Goal: Task Accomplishment & Management: Manage account settings

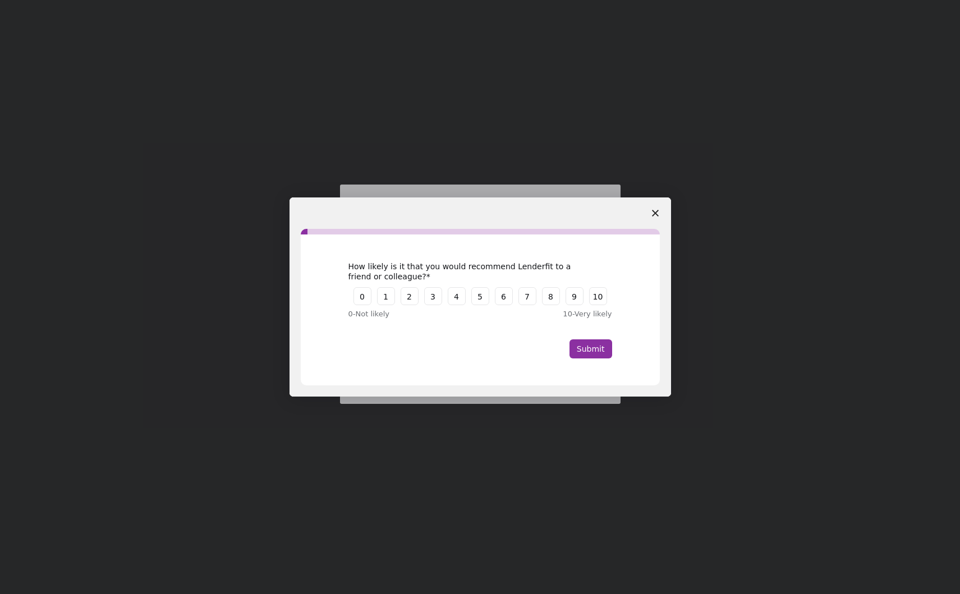
click at [656, 213] on icon "Close survey" at bounding box center [655, 213] width 7 height 7
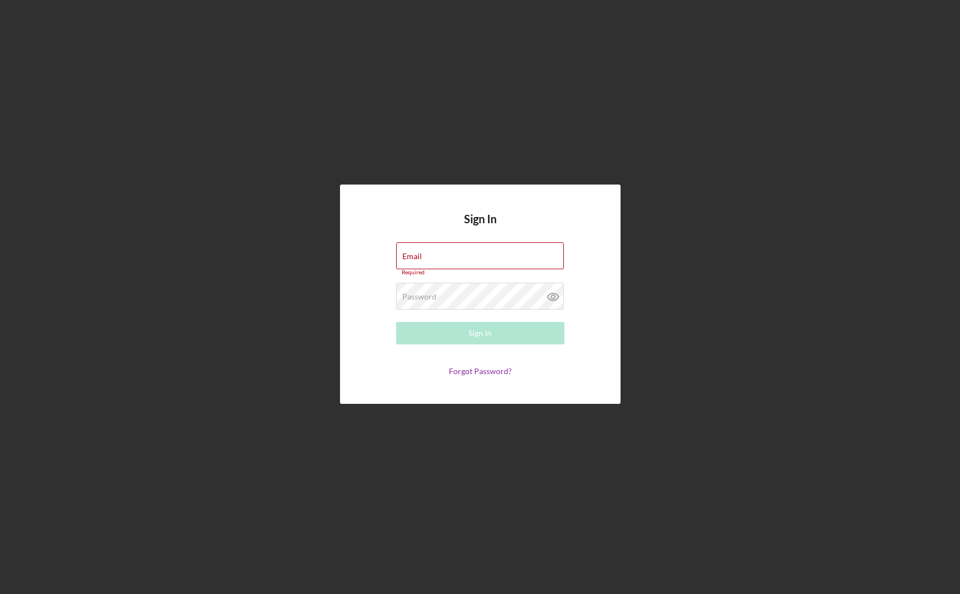
type input "[EMAIL_ADDRESS][DOMAIN_NAME]"
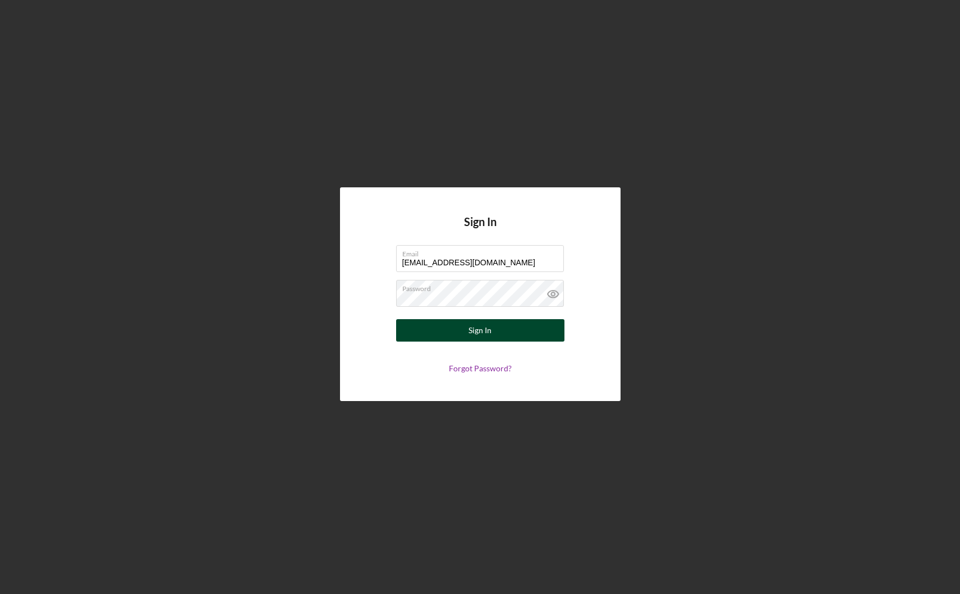
click at [415, 324] on button "Sign In" at bounding box center [480, 330] width 168 height 22
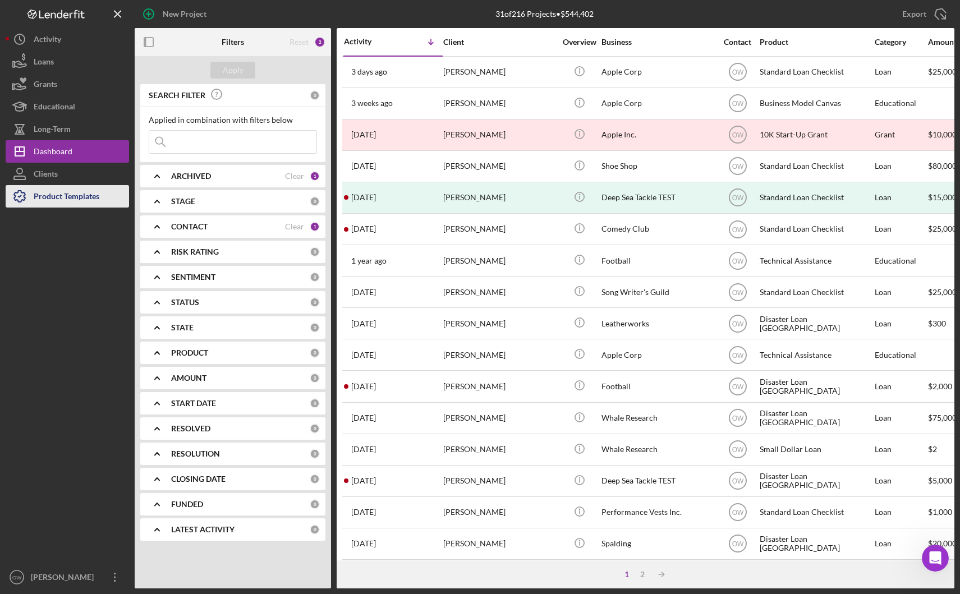
click at [67, 193] on div "Product Templates" at bounding box center [67, 197] width 66 height 25
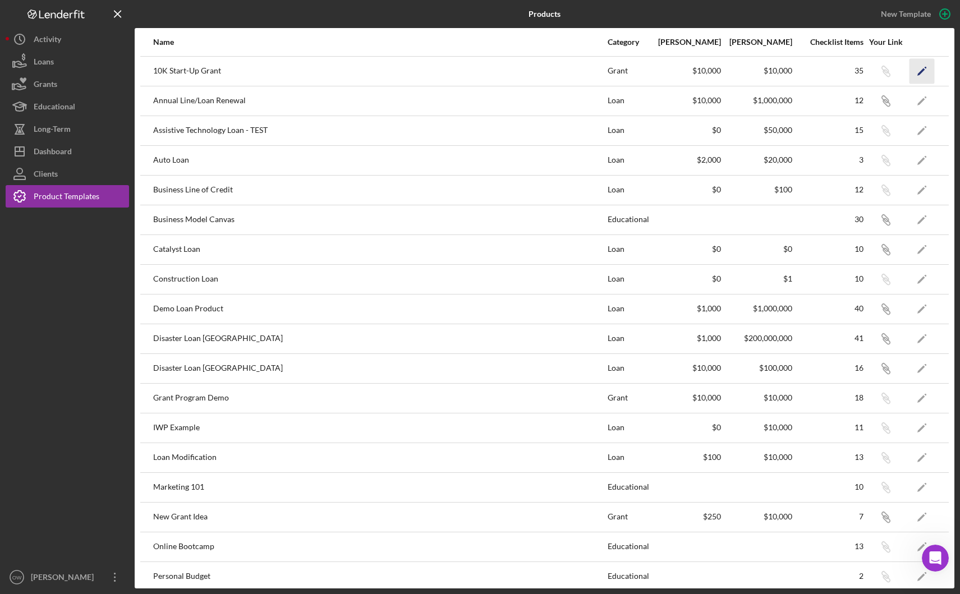
click at [919, 65] on icon "Icon/Edit" at bounding box center [921, 70] width 25 height 25
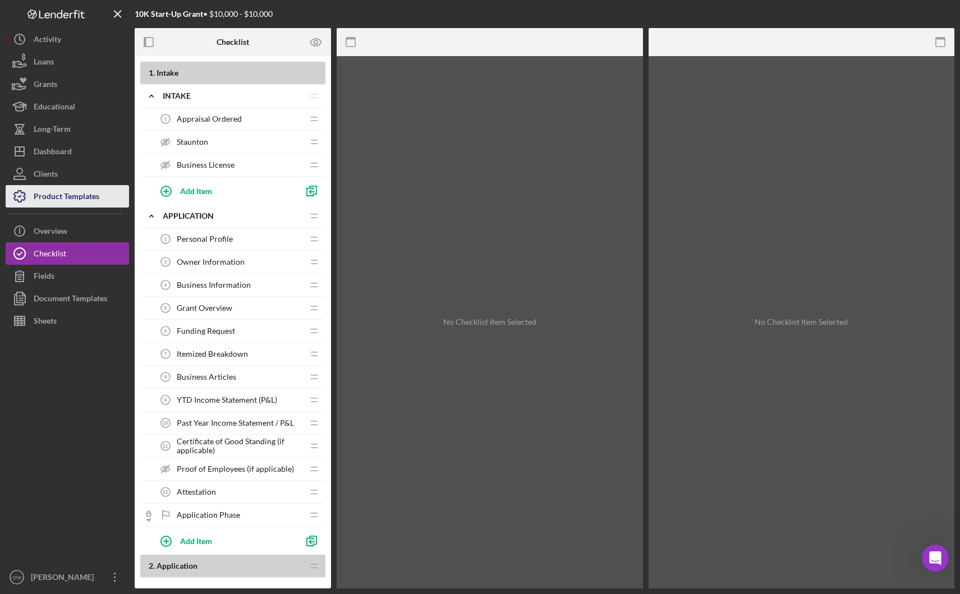
click at [63, 197] on div "Product Templates" at bounding box center [67, 197] width 66 height 25
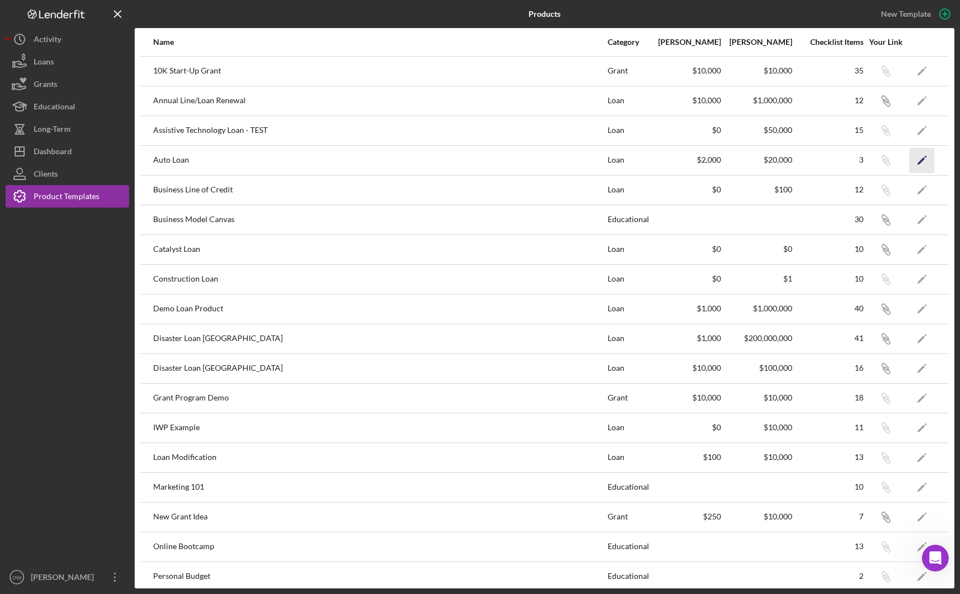
click at [914, 160] on icon "Icon/Edit" at bounding box center [921, 160] width 25 height 25
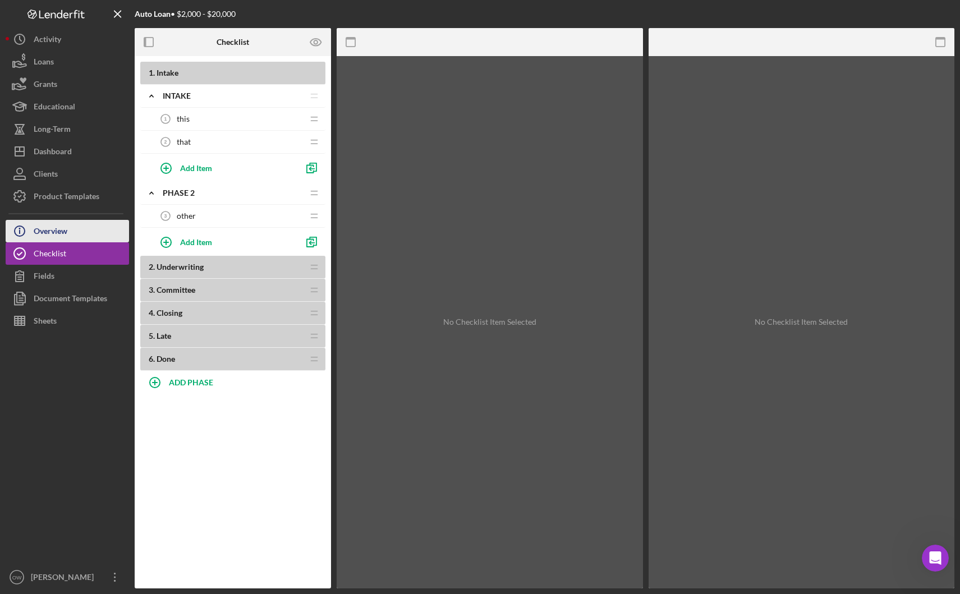
click at [62, 237] on div "Overview" at bounding box center [51, 232] width 34 height 25
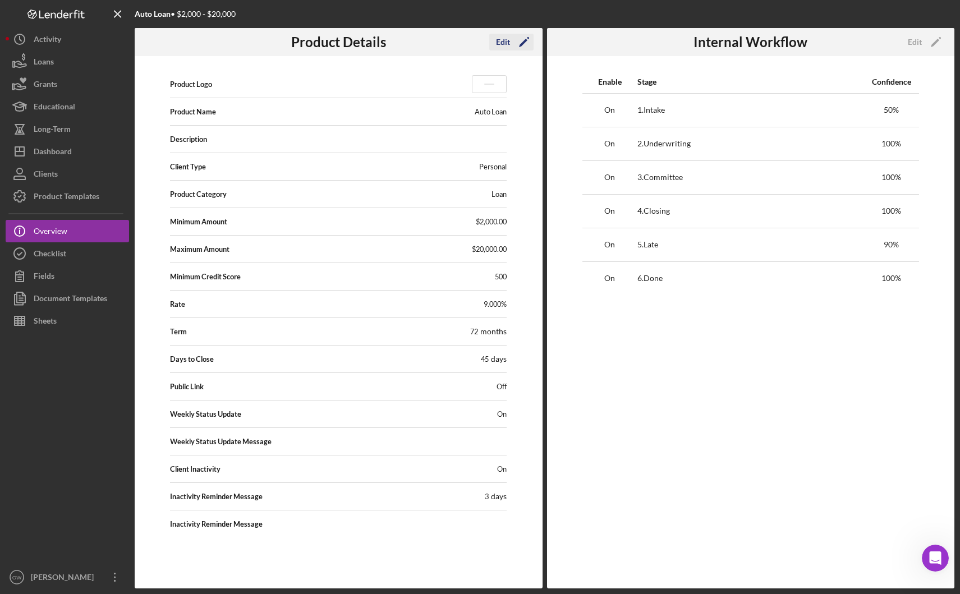
click at [508, 44] on div "Edit" at bounding box center [503, 42] width 14 height 17
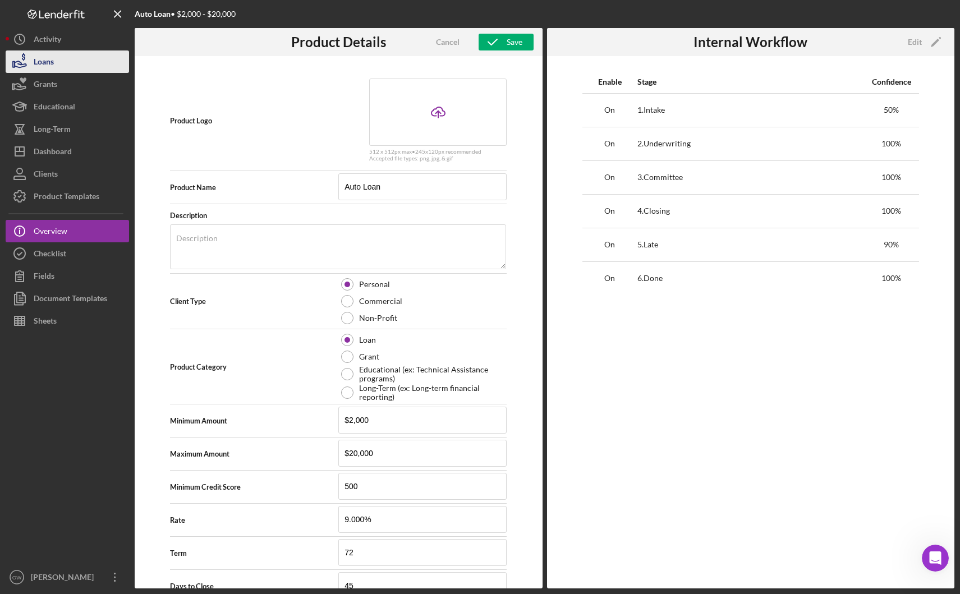
click at [54, 70] on button "Loans" at bounding box center [67, 61] width 123 height 22
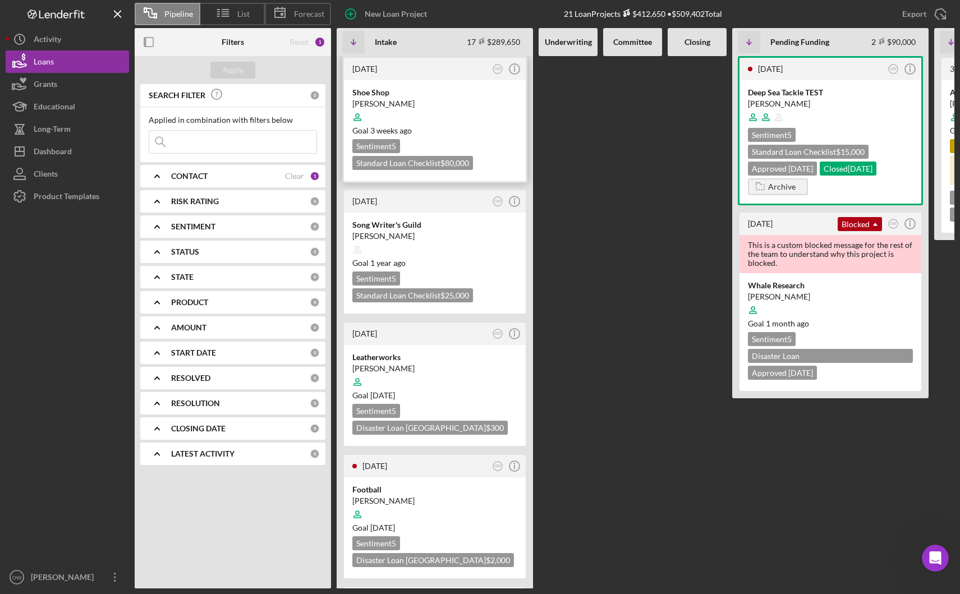
click at [438, 96] on div "Shoe Shop" at bounding box center [434, 92] width 165 height 11
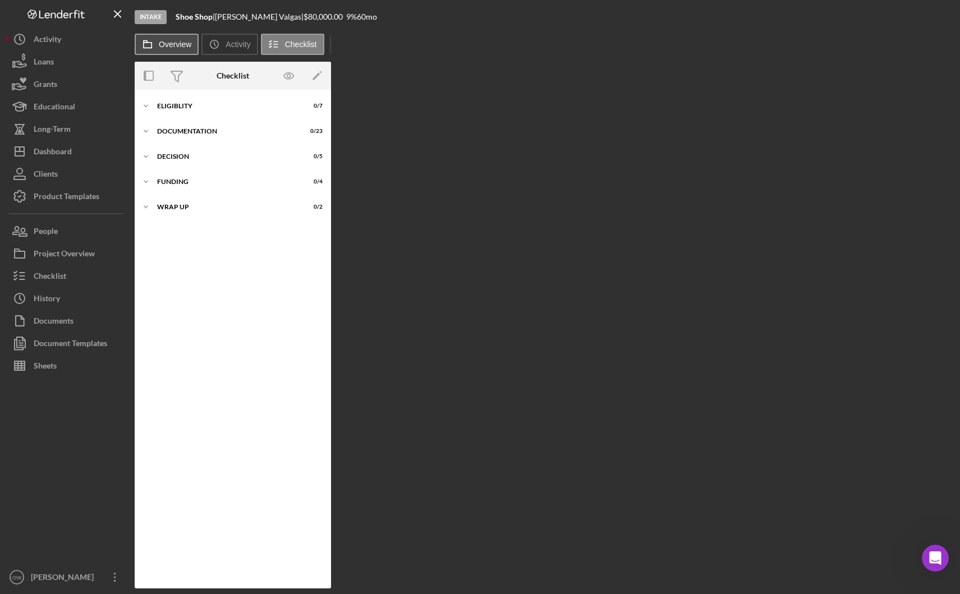
click at [165, 40] on label "Overview" at bounding box center [175, 44] width 33 height 9
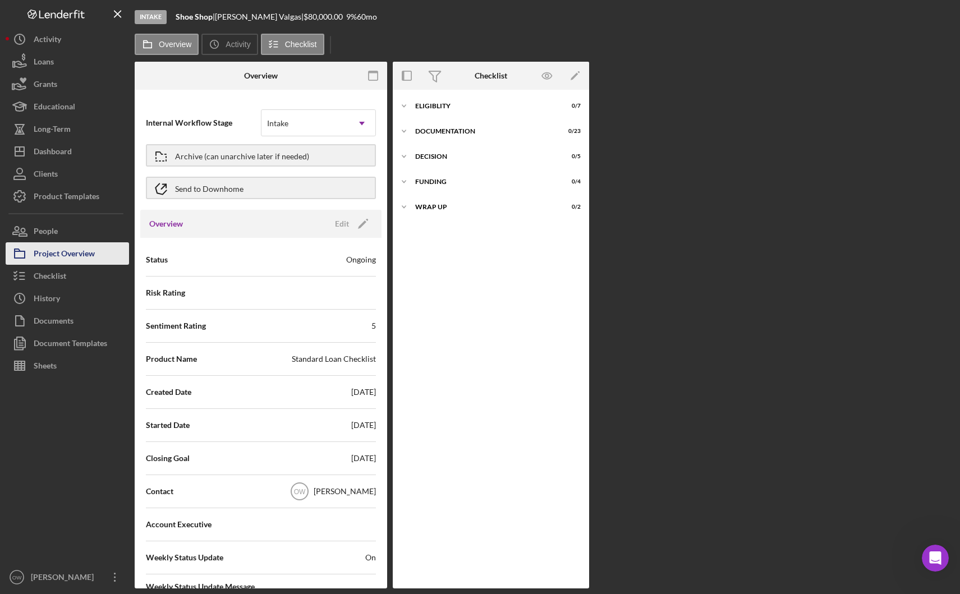
click at [87, 256] on div "Project Overview" at bounding box center [64, 254] width 61 height 25
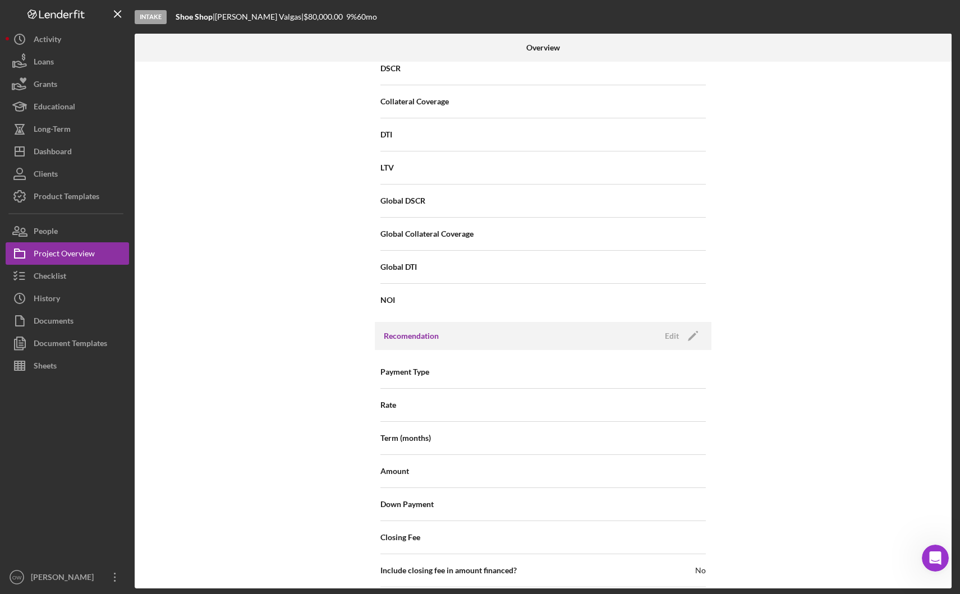
scroll to position [987, 0]
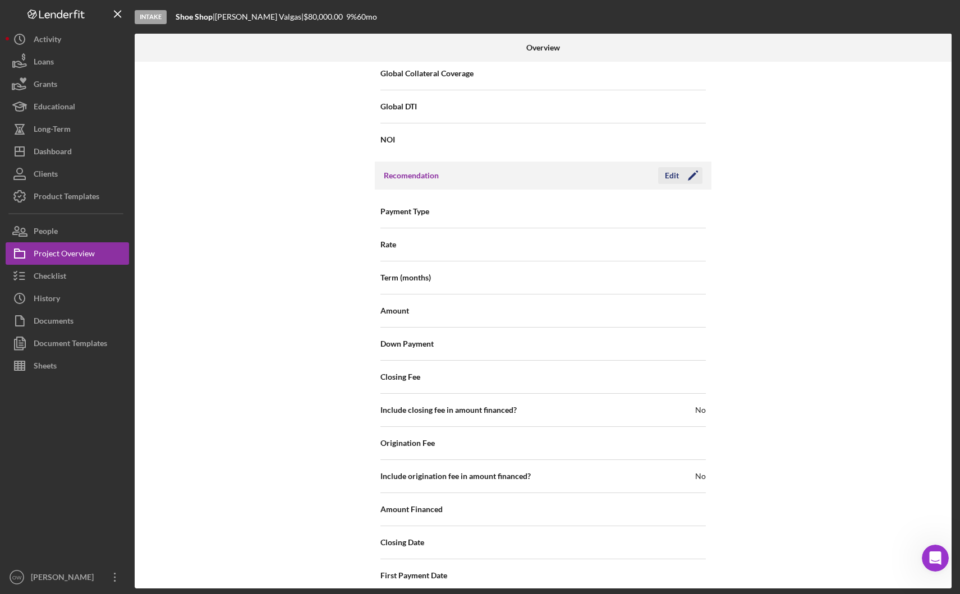
click at [674, 172] on div "Edit" at bounding box center [672, 175] width 14 height 17
click at [741, 139] on div "Internal Workflow Stage Intake Icon/Dropdown Arrow Archive (can unarchive later…" at bounding box center [543, 325] width 817 height 527
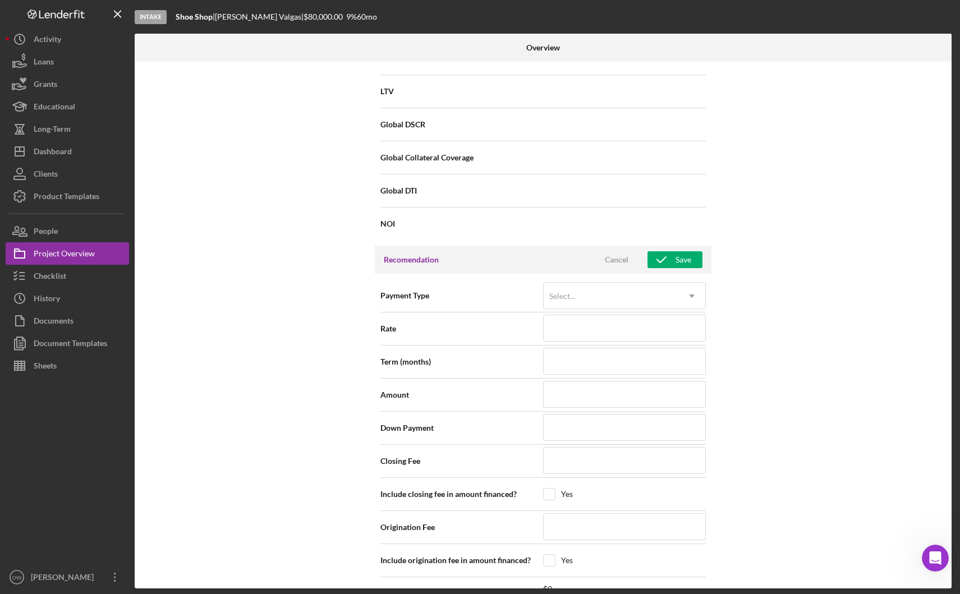
scroll to position [931, 0]
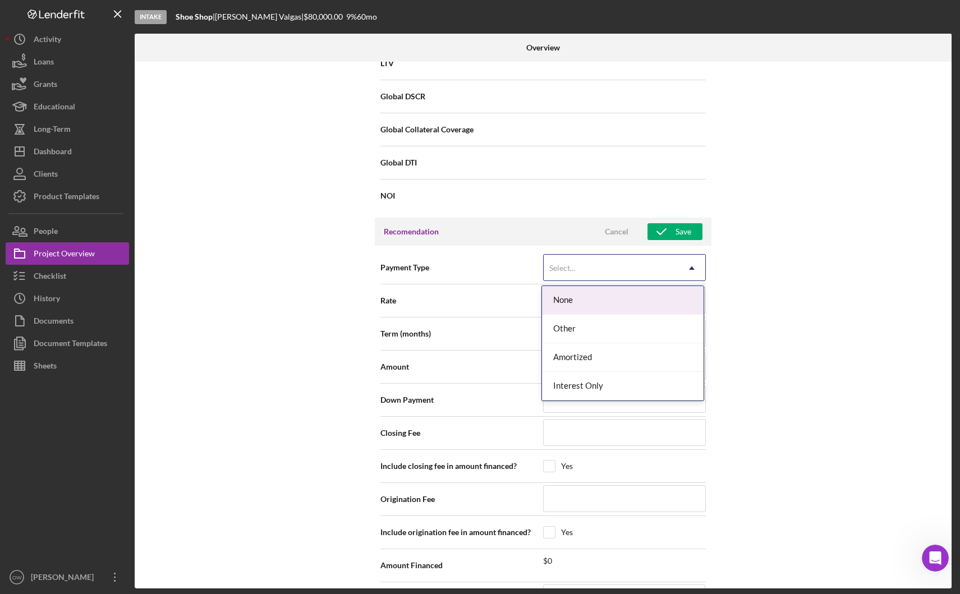
click at [583, 266] on div "Select..." at bounding box center [611, 268] width 135 height 26
